Goal: Find specific page/section: Find specific page/section

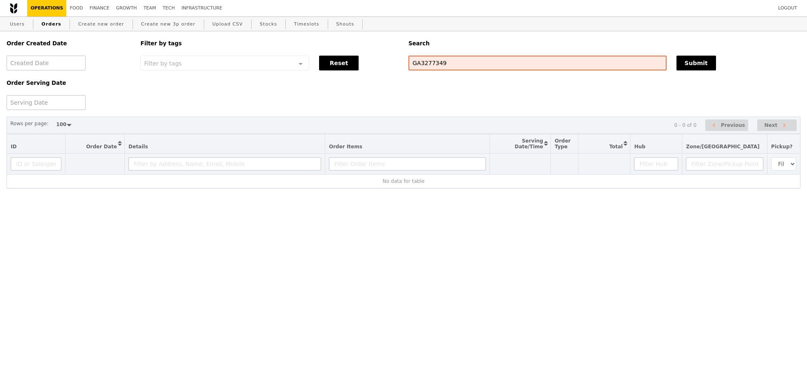
select select "100"
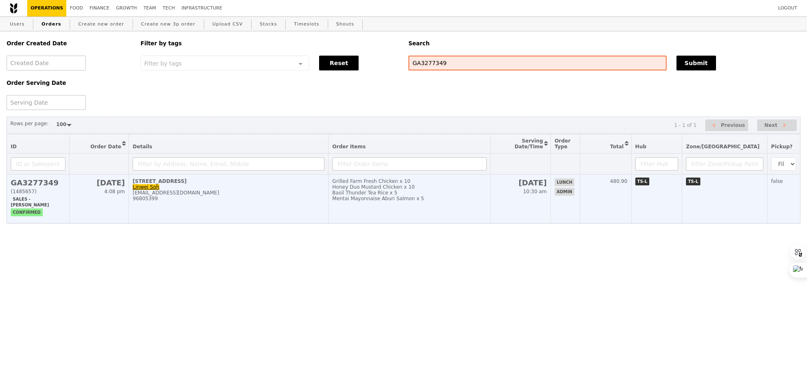
click at [444, 204] on td "Grilled Farm Fresh Chicken x 10 Honey Duo Mustard Chicken x 10 Basil Thunder Te…" at bounding box center [409, 198] width 162 height 49
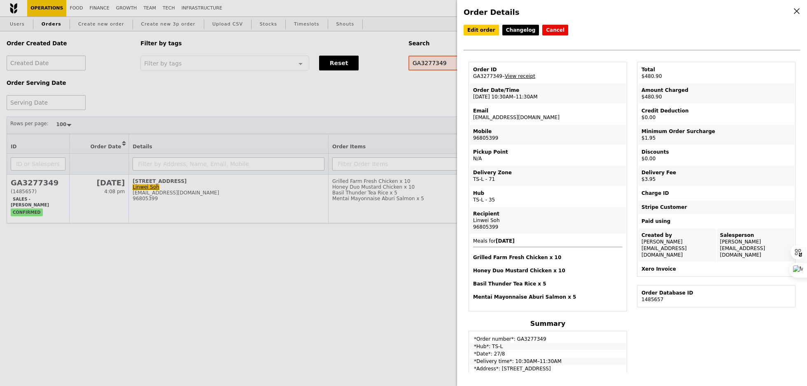
click at [497, 116] on td "Email linwei.soh@bytedance.com" at bounding box center [548, 114] width 156 height 20
copy td "[EMAIL_ADDRESS][DOMAIN_NAME]"
click at [277, 88] on div "Order Details Edit order Changelog Cancel Order ID GA3277349 – View receipt Ord…" at bounding box center [403, 193] width 807 height 386
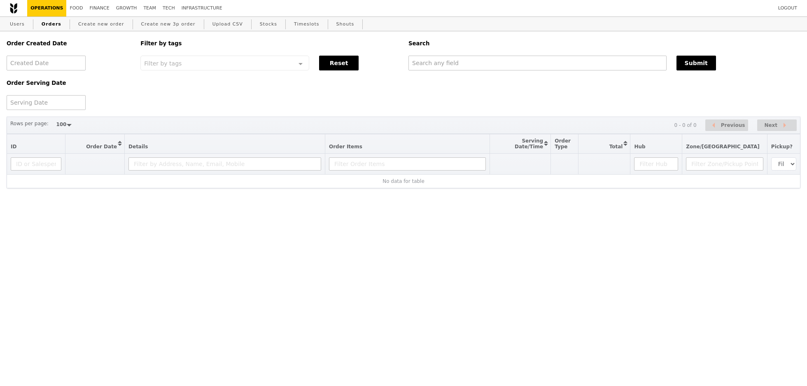
select select "100"
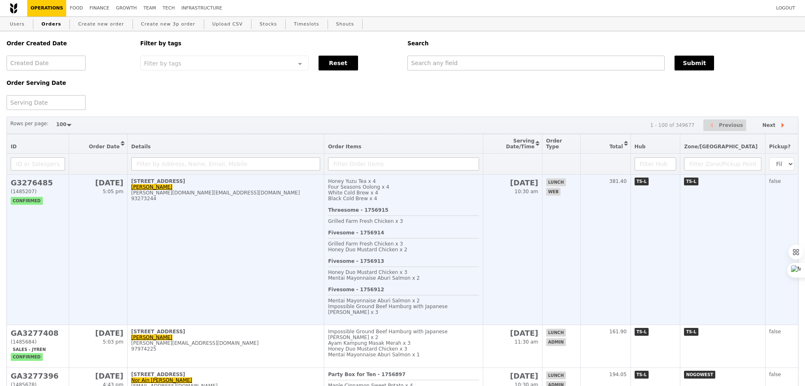
click at [307, 237] on td "[STREET_ADDRESS] Lu [DOMAIN_NAME][EMAIL_ADDRESS][DOMAIN_NAME] 93273244" at bounding box center [225, 249] width 197 height 150
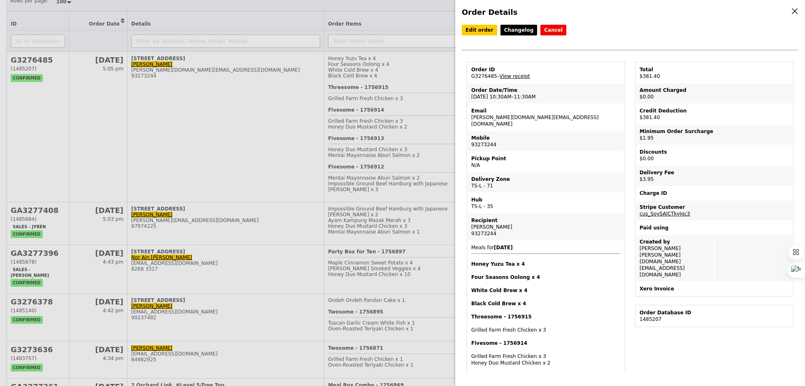
click at [286, 308] on div "Order Details Edit order Changelog Cancel Order ID G3276485 – View receipt Orde…" at bounding box center [402, 193] width 805 height 386
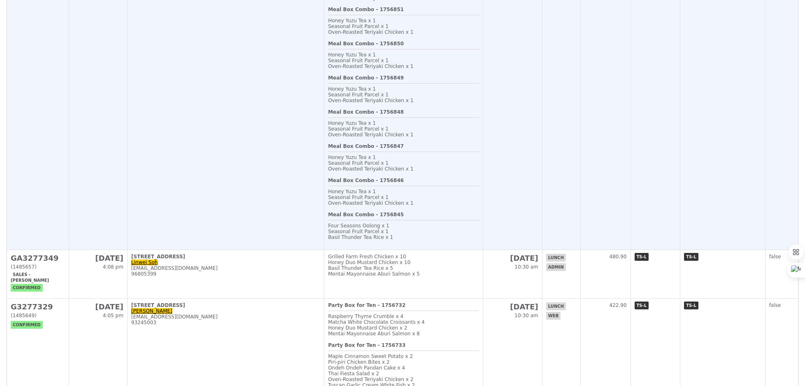
scroll to position [1115, 0]
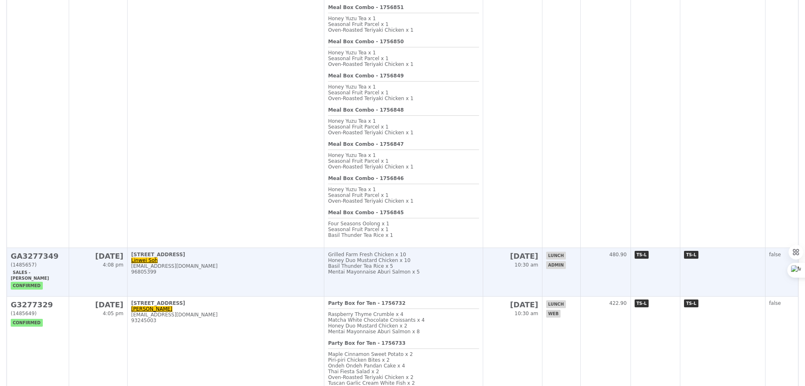
click at [283, 263] on div "[EMAIL_ADDRESS][DOMAIN_NAME]" at bounding box center [225, 266] width 189 height 6
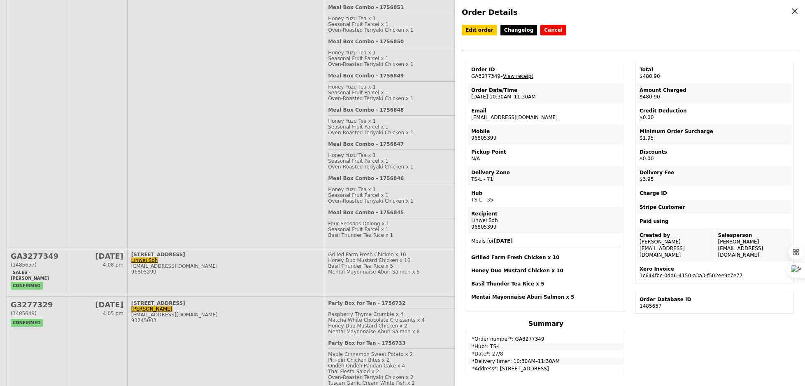
click at [518, 79] on td "Order ID GA3277349 – View receipt" at bounding box center [546, 73] width 156 height 20
click at [518, 71] on div "Order ID" at bounding box center [545, 69] width 149 height 7
click at [519, 73] on link "View receipt" at bounding box center [518, 76] width 30 height 6
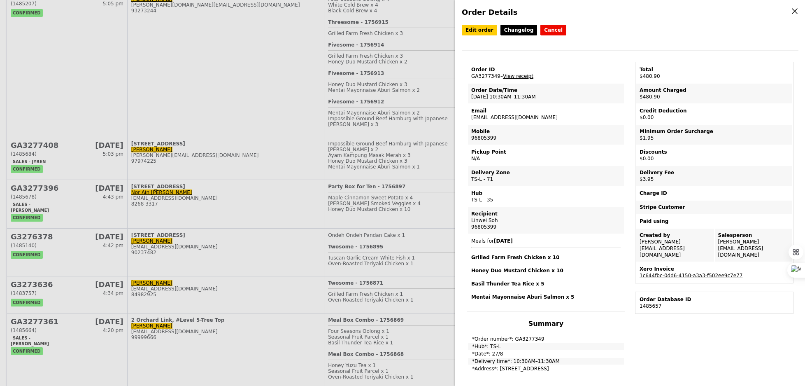
scroll to position [0, 0]
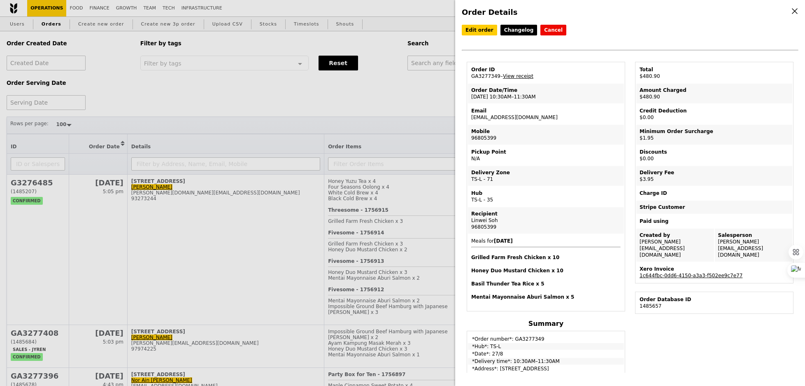
click at [137, 51] on div "Order Details Edit order Changelog Cancel Order ID GA3277349 – View receipt Ord…" at bounding box center [402, 193] width 805 height 386
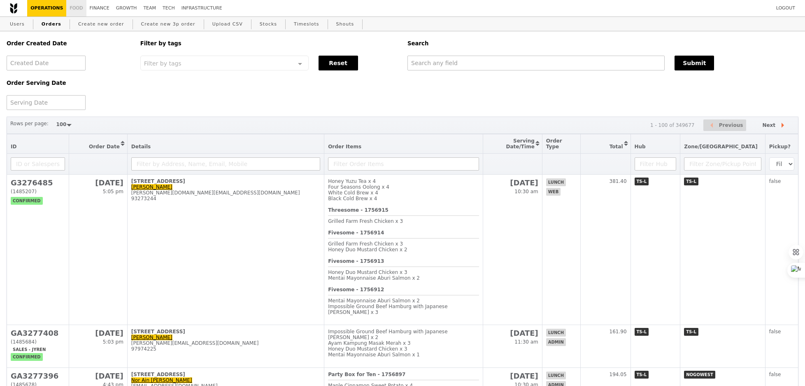
click at [74, 9] on link "Food" at bounding box center [76, 8] width 20 height 16
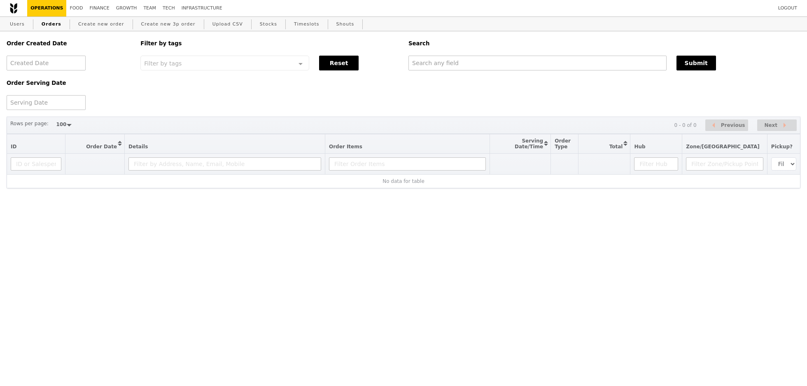
select select "100"
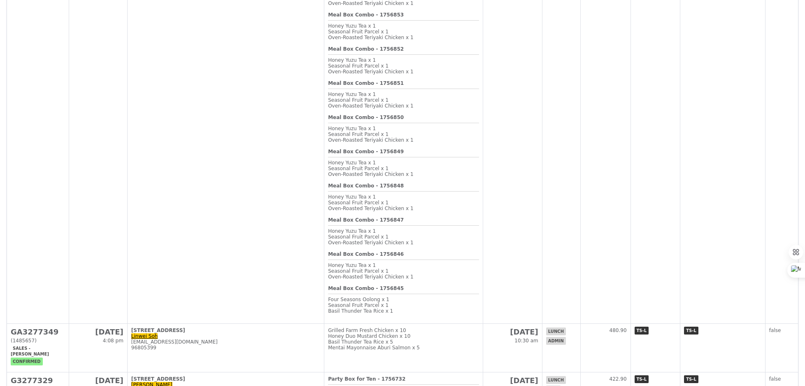
scroll to position [1050, 0]
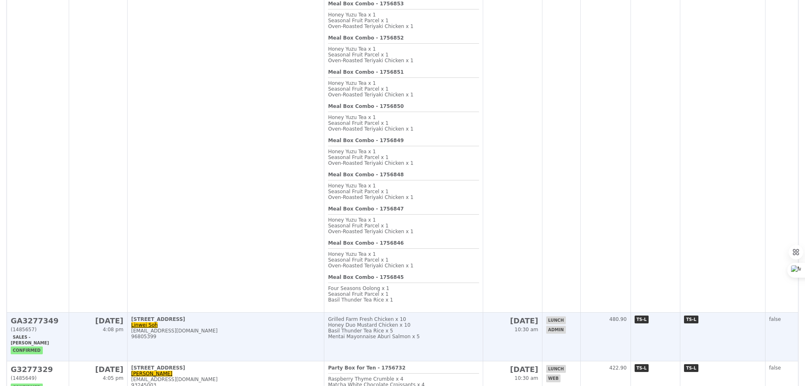
click at [239, 312] on td "18 Cross Street, #04-01 Linwei Soh linwei.soh@bytedance.com 96805399" at bounding box center [225, 336] width 197 height 49
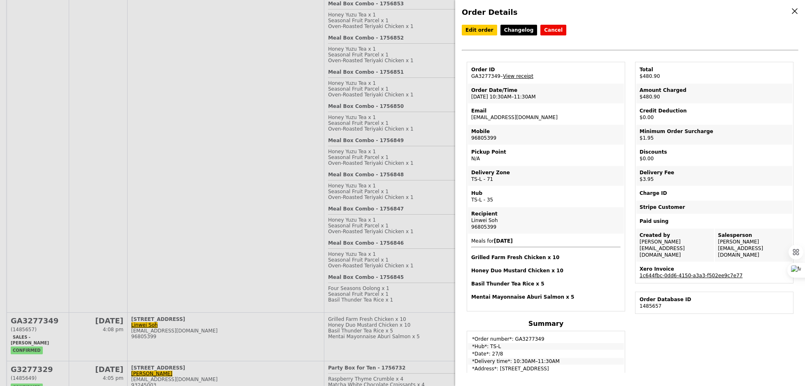
click at [667, 272] on td "Xero Invoice 1c644fbc-0dd6-4150-a3a3-f502ee9c7e77" at bounding box center [714, 272] width 156 height 20
click at [667, 272] on link "1c644fbc-0dd6-4150-a3a3-f502ee9c7e77" at bounding box center [690, 275] width 103 height 6
